Goal: Navigation & Orientation: Find specific page/section

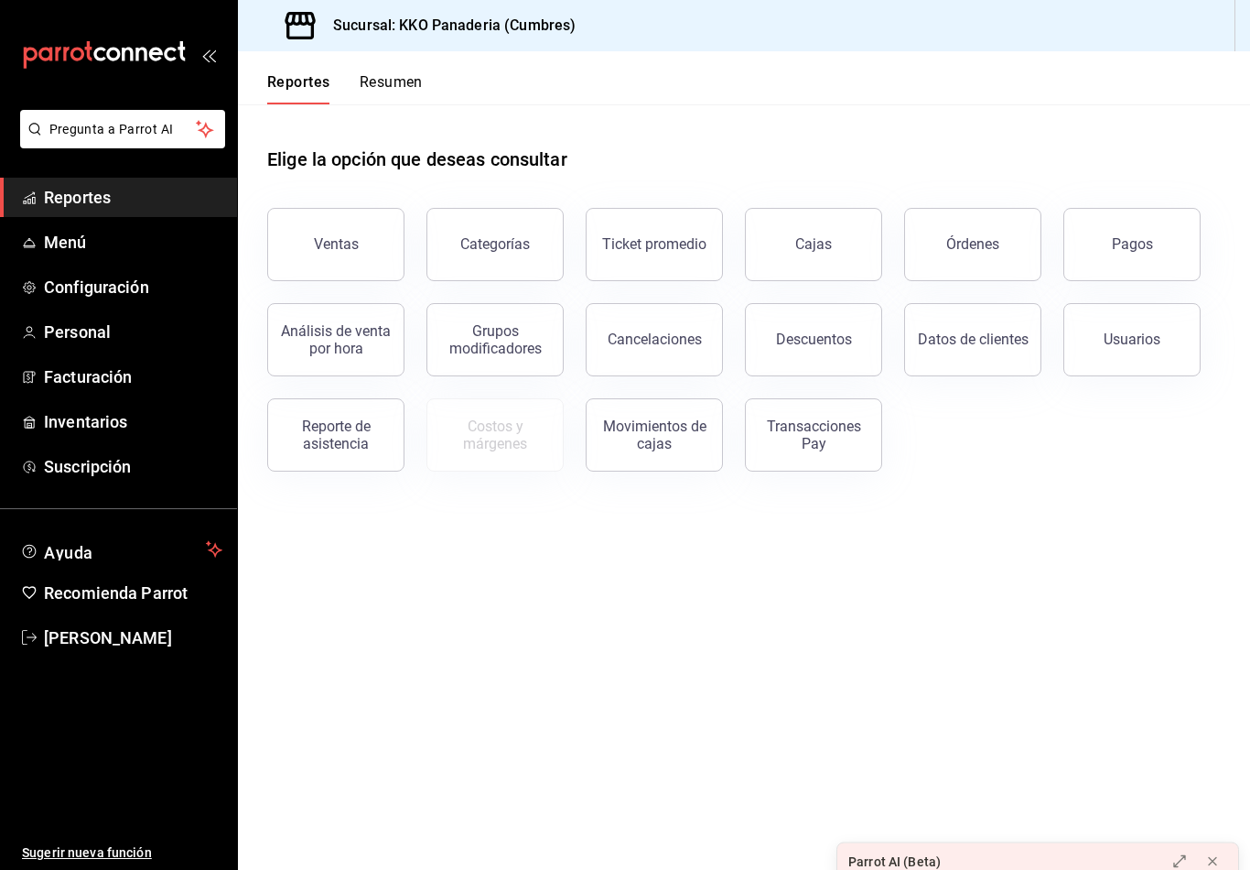
click at [404, 91] on button "Resumen" at bounding box center [391, 88] width 63 height 31
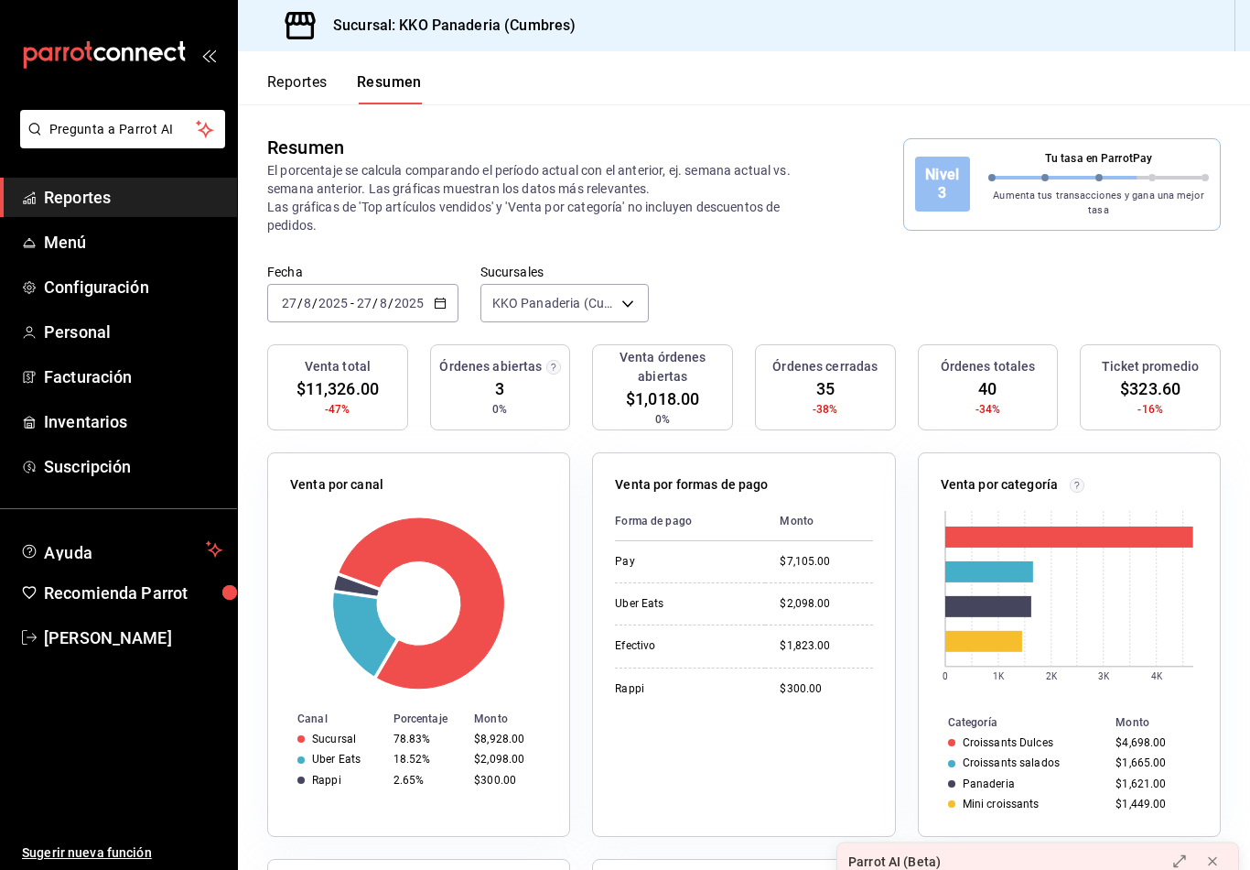
click at [305, 99] on button "Reportes" at bounding box center [297, 88] width 60 height 31
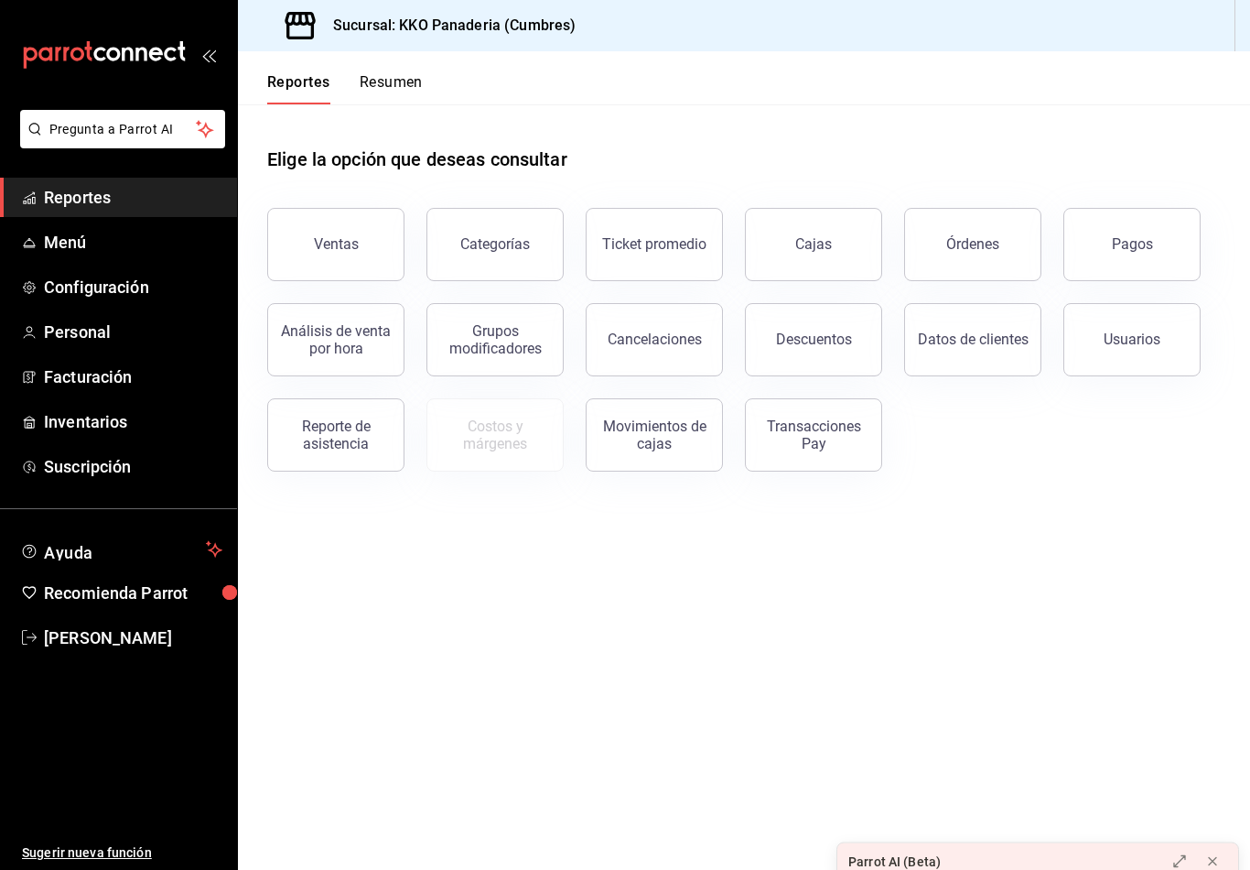
click at [360, 84] on button "Resumen" at bounding box center [391, 88] width 63 height 31
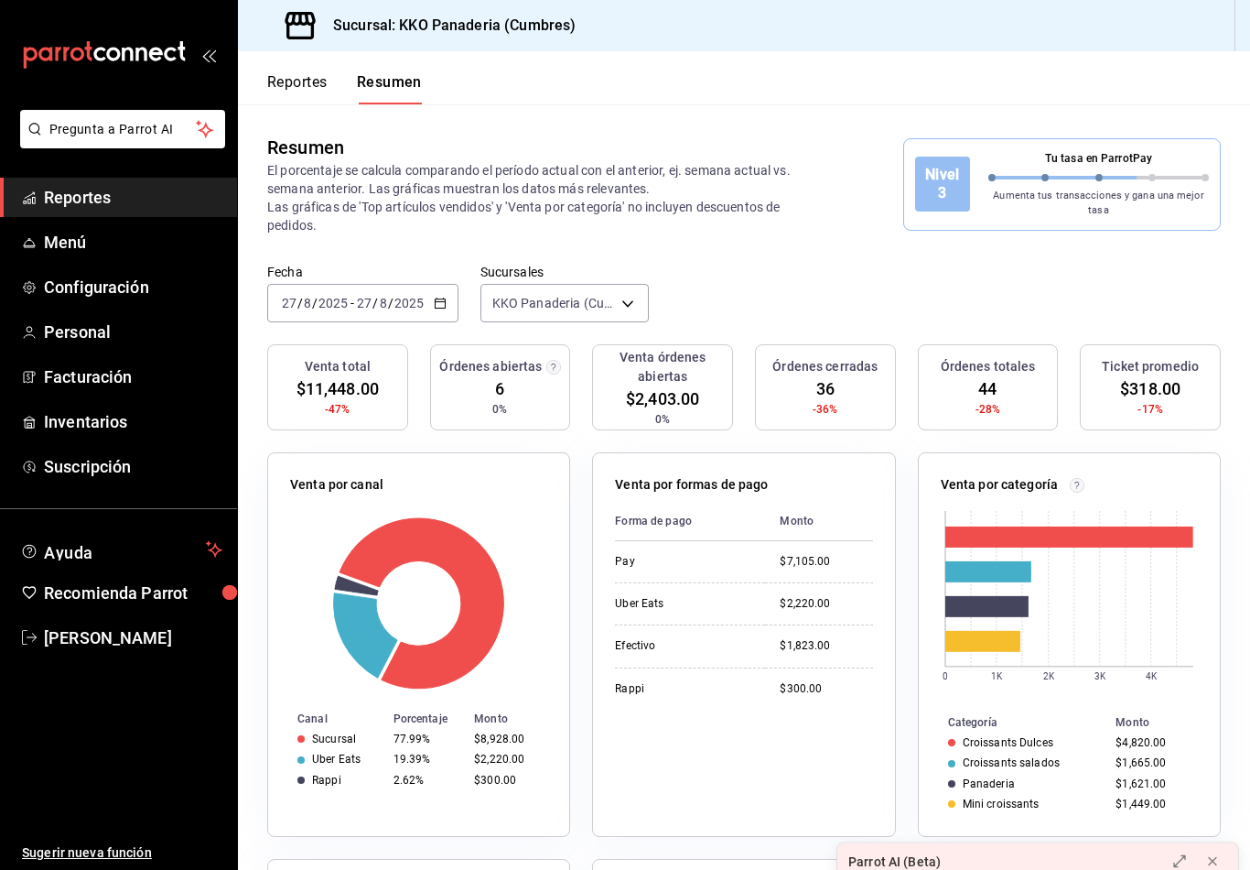
click at [296, 96] on button "Reportes" at bounding box center [297, 88] width 60 height 31
